Goal: Task Accomplishment & Management: Manage account settings

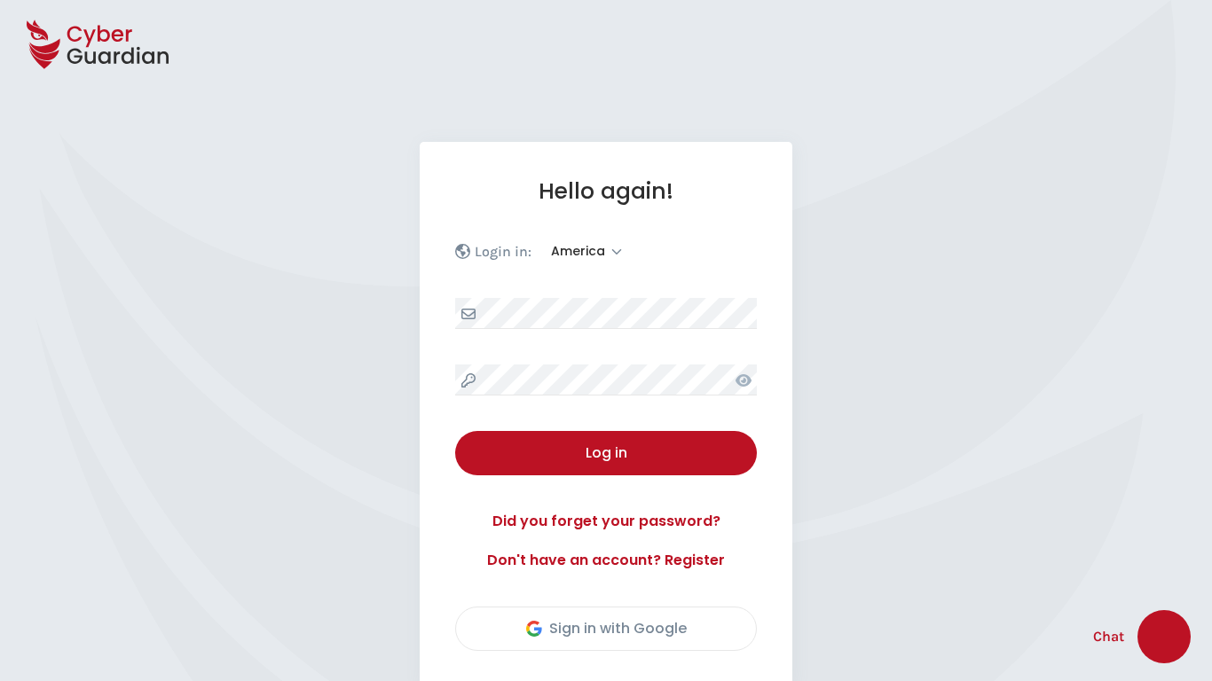
select select "America"
select select "English"
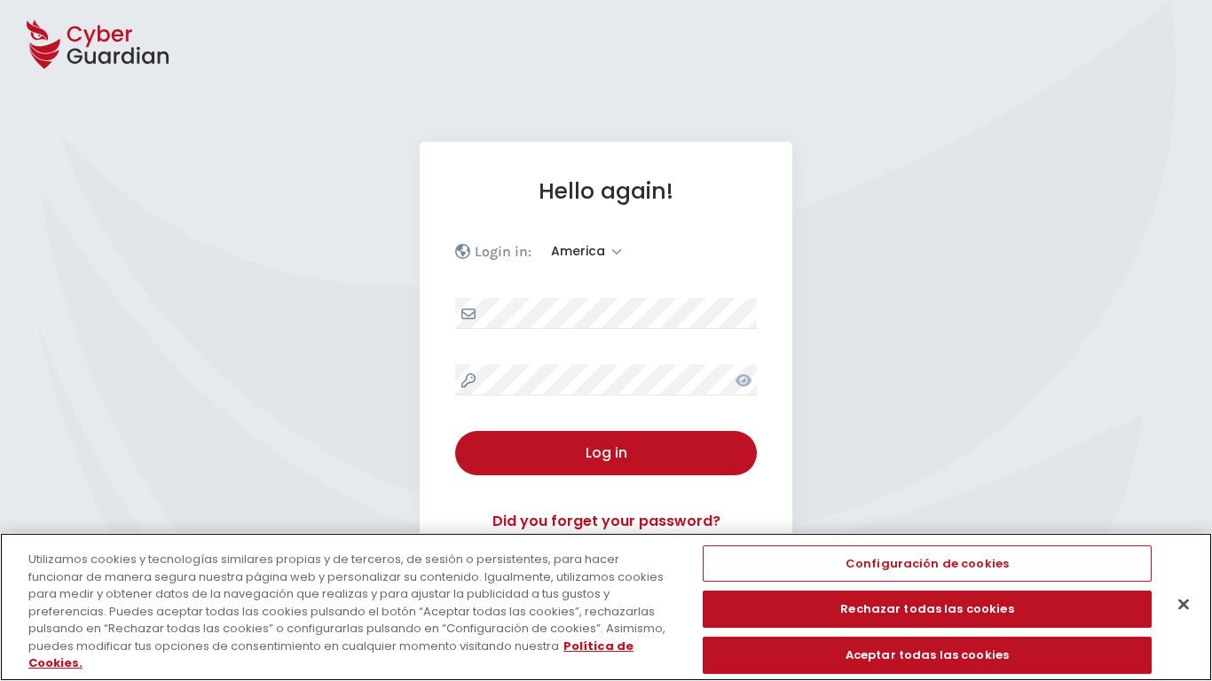
scroll to position [232, 0]
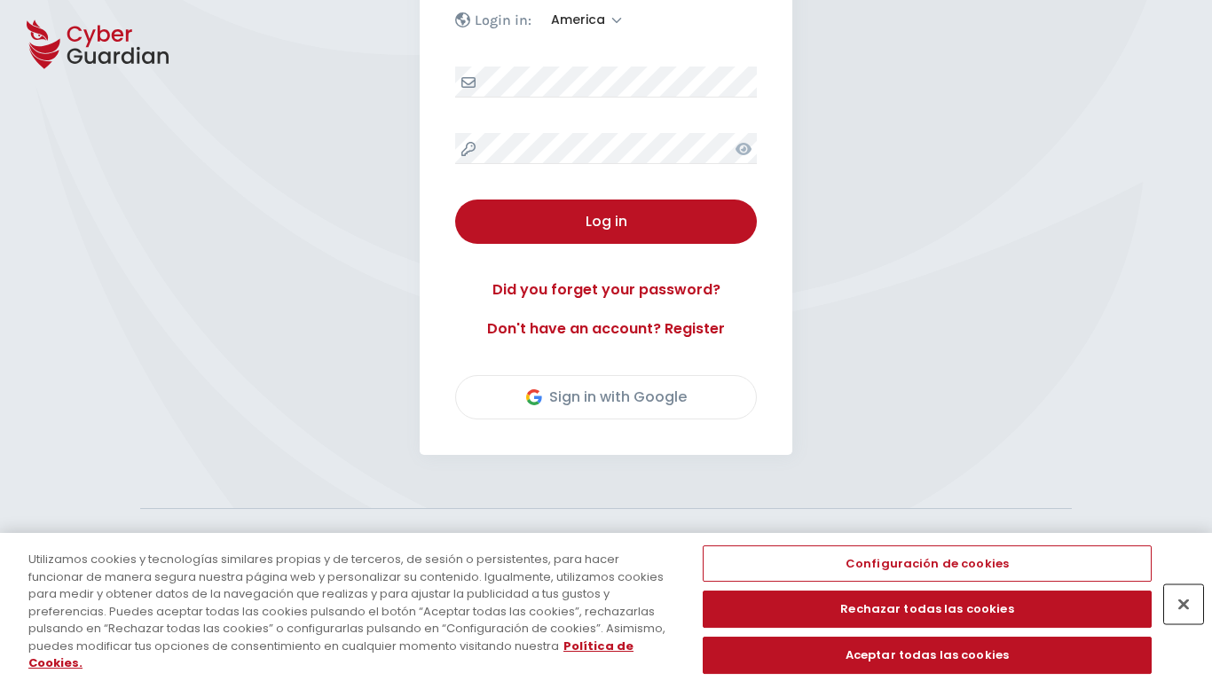
click at [1184, 616] on button "Cerrar" at bounding box center [1183, 604] width 39 height 39
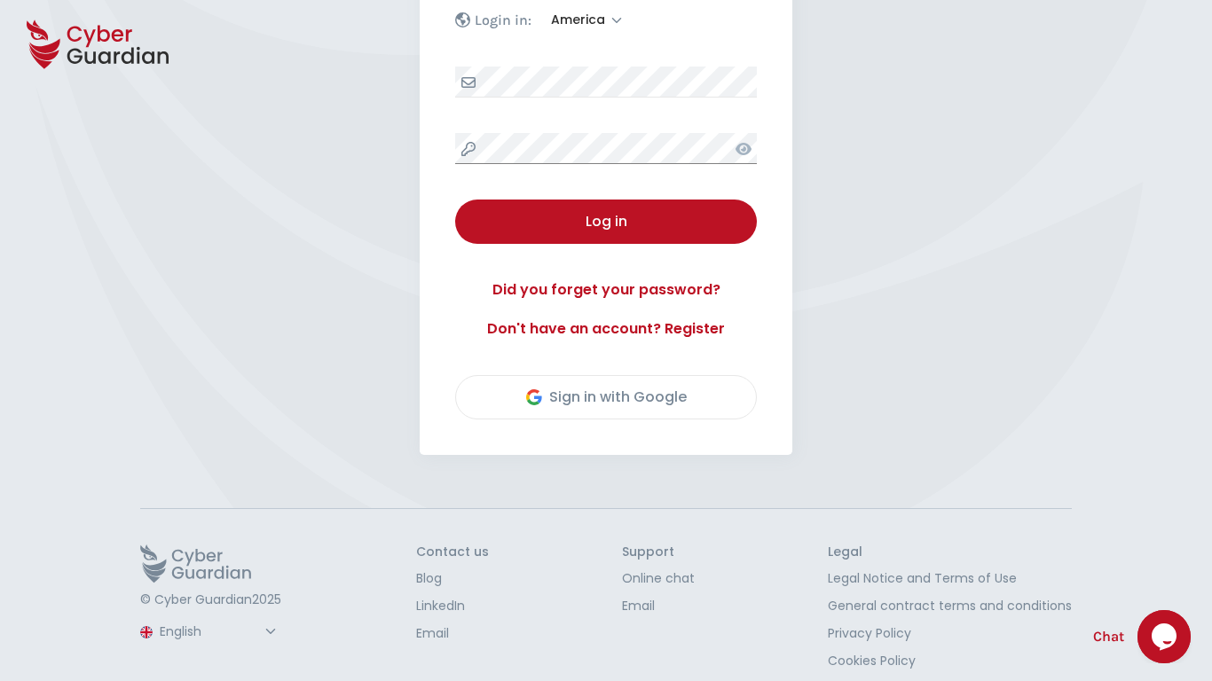
scroll to position [248, 0]
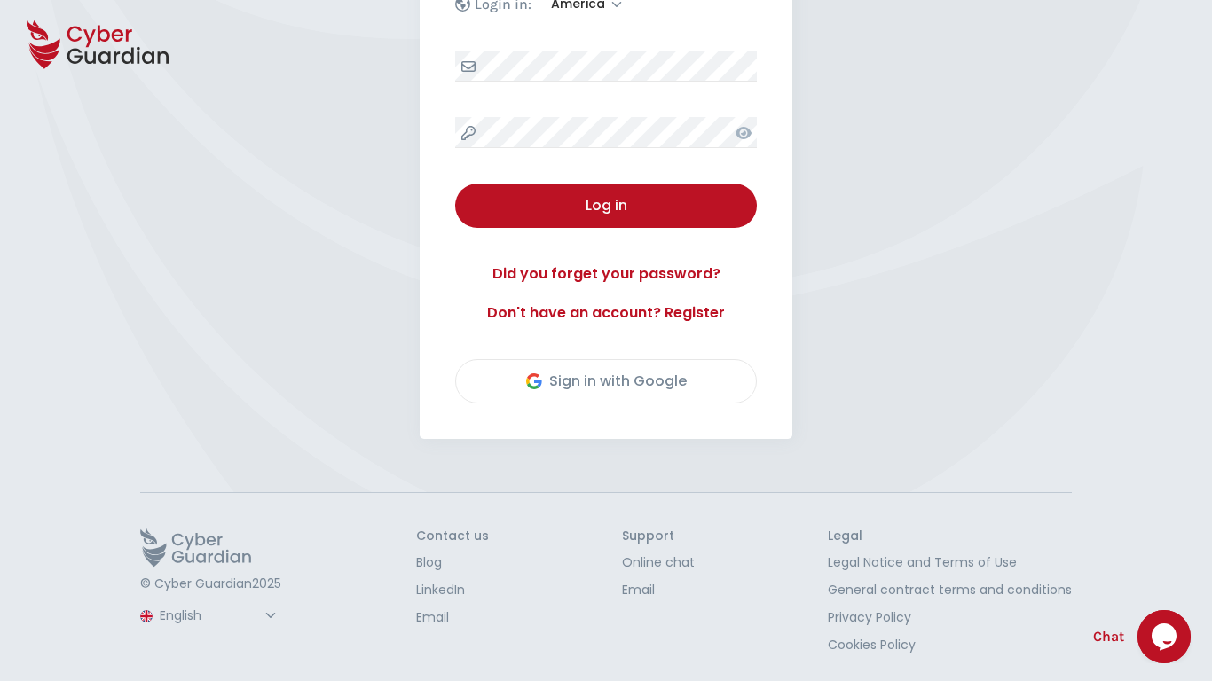
click at [455, 184] on button "Log in" at bounding box center [606, 206] width 302 height 44
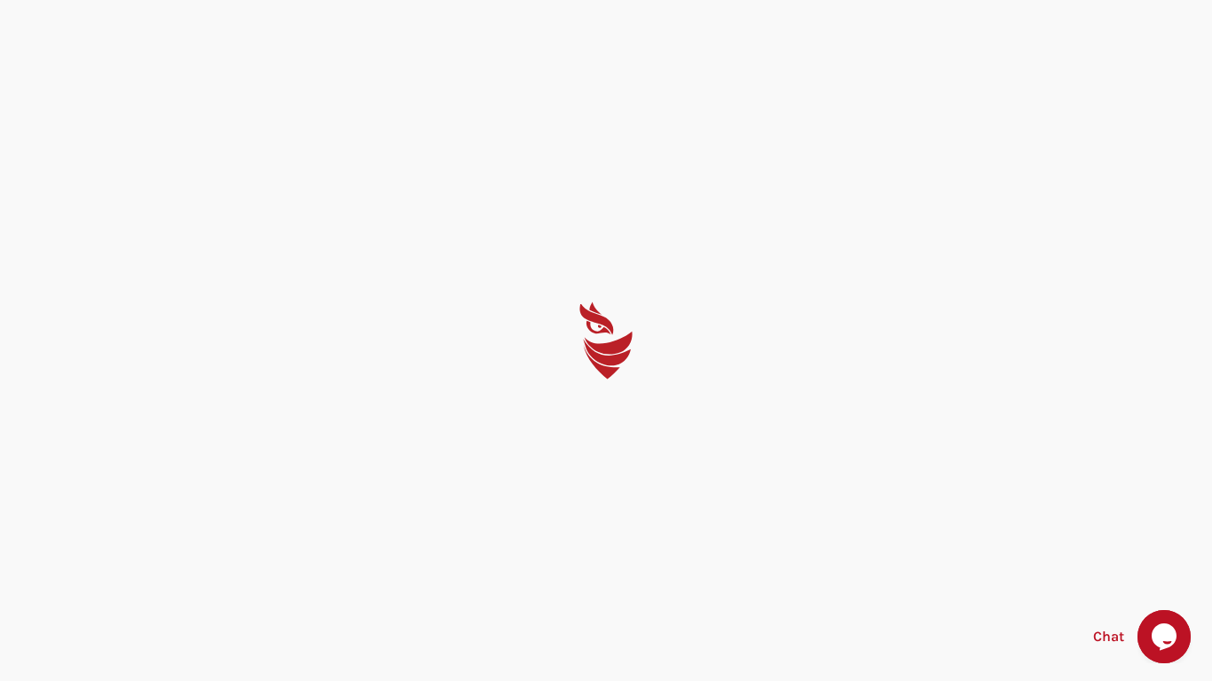
select select "English"
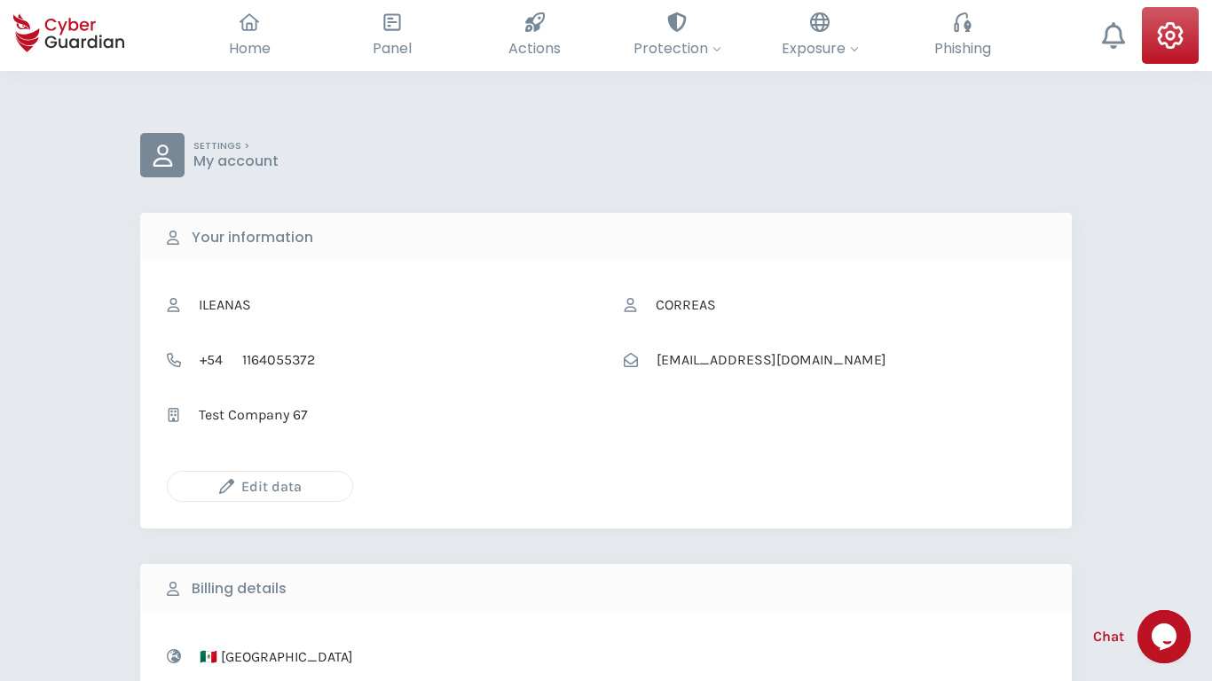
click at [226, 486] on icon "button" at bounding box center [226, 486] width 15 height 15
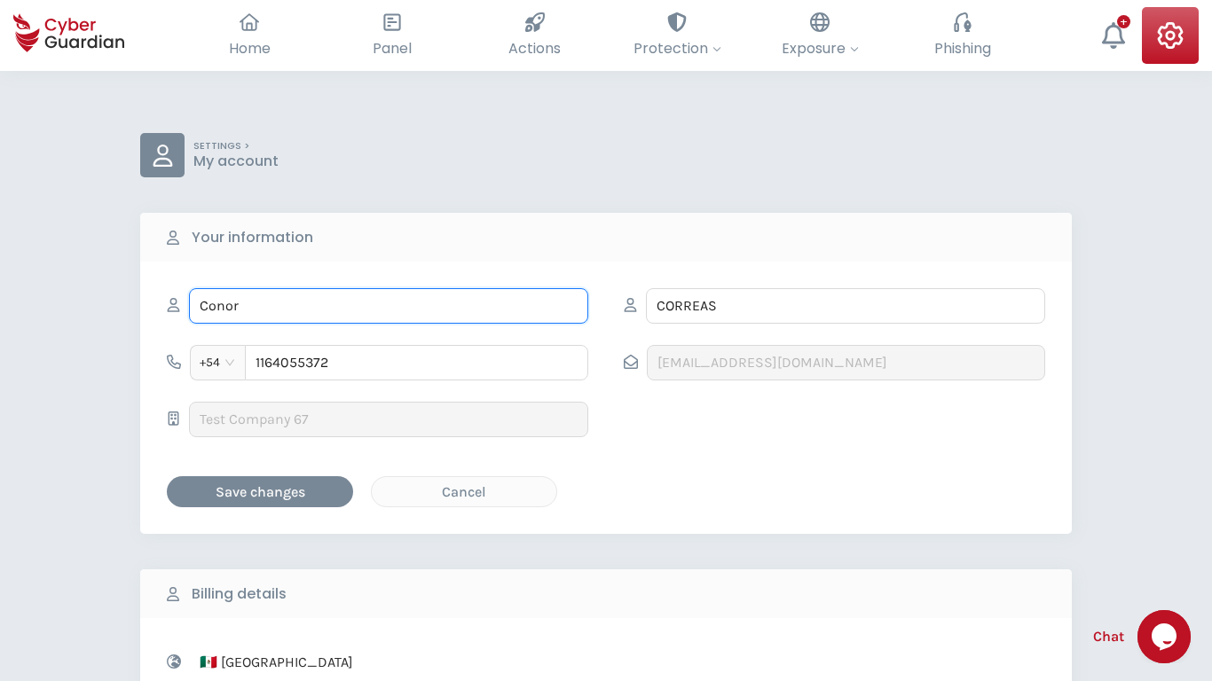
type input "Conor"
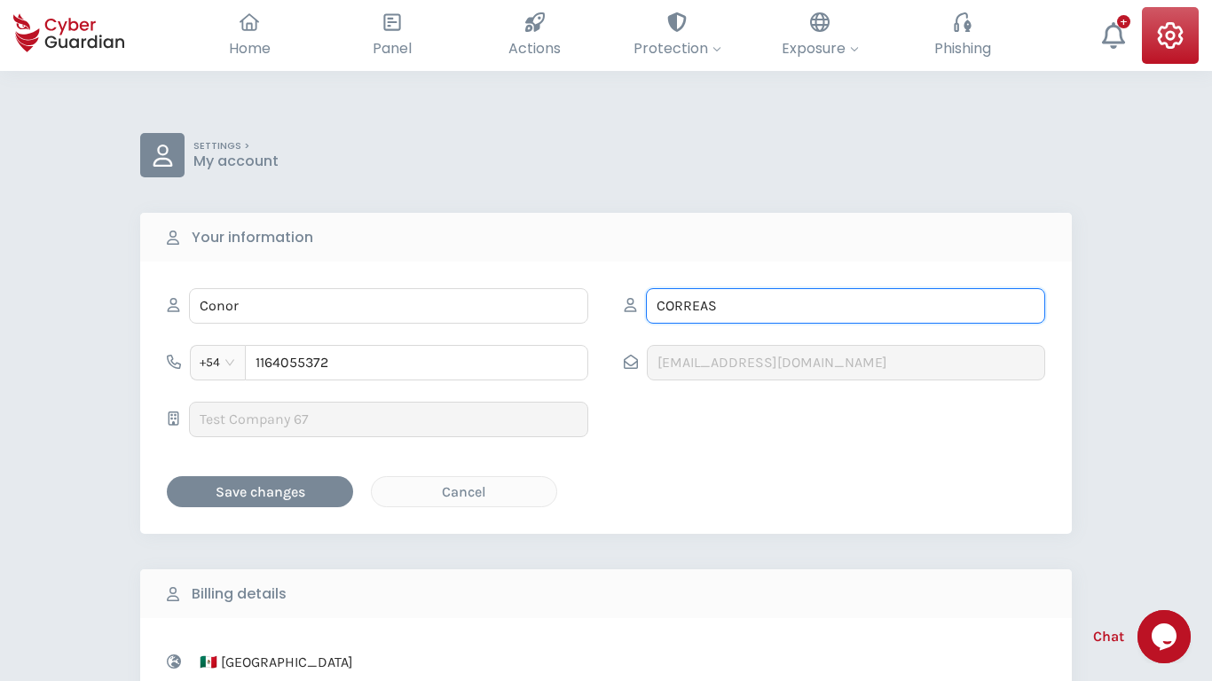
type input "Corkery"
